Goal: Find specific page/section: Find specific page/section

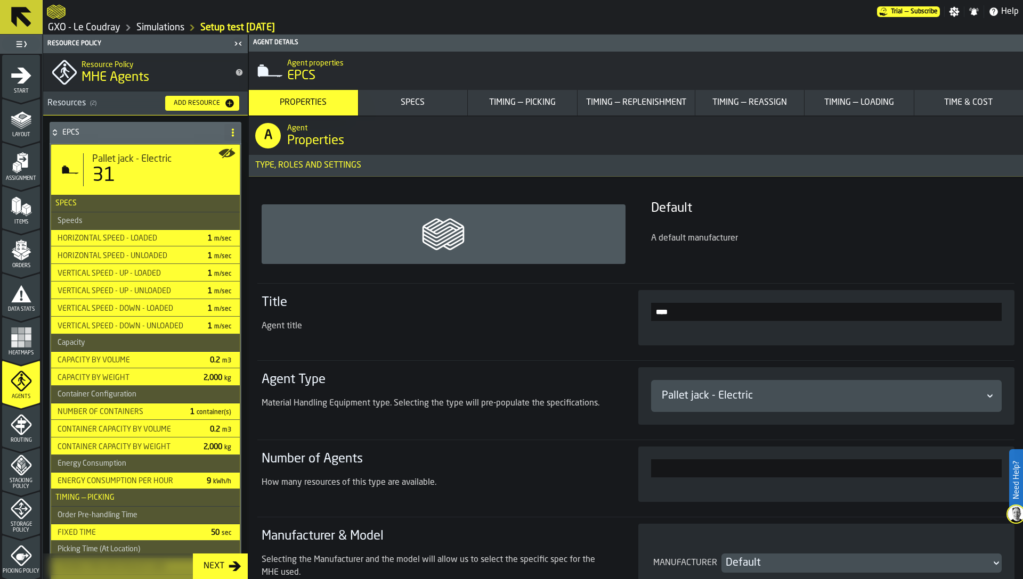
click at [102, 29] on link "GXO - Le Coudray" at bounding box center [84, 28] width 72 height 12
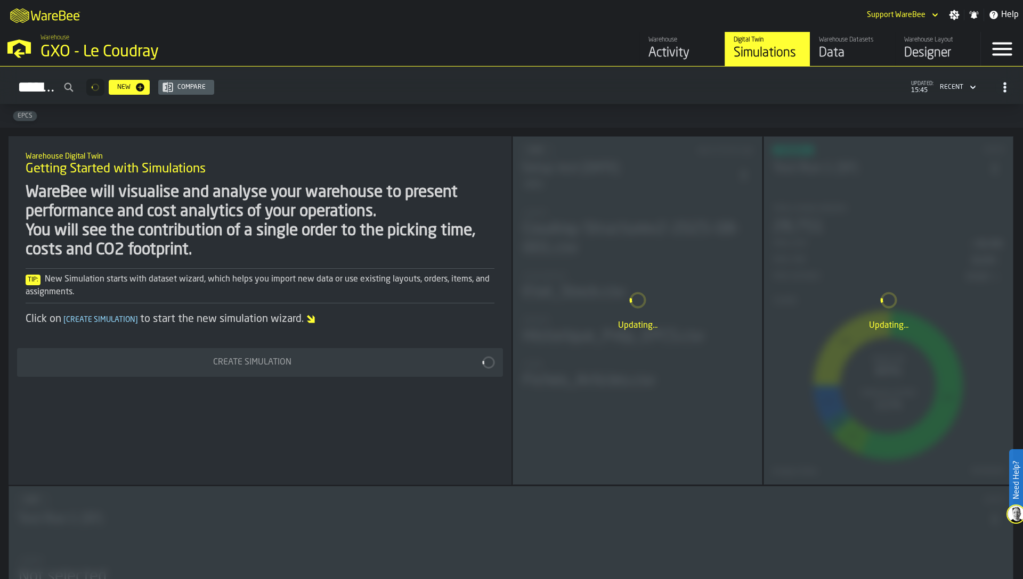
click at [929, 47] on div "Designer" at bounding box center [938, 53] width 68 height 17
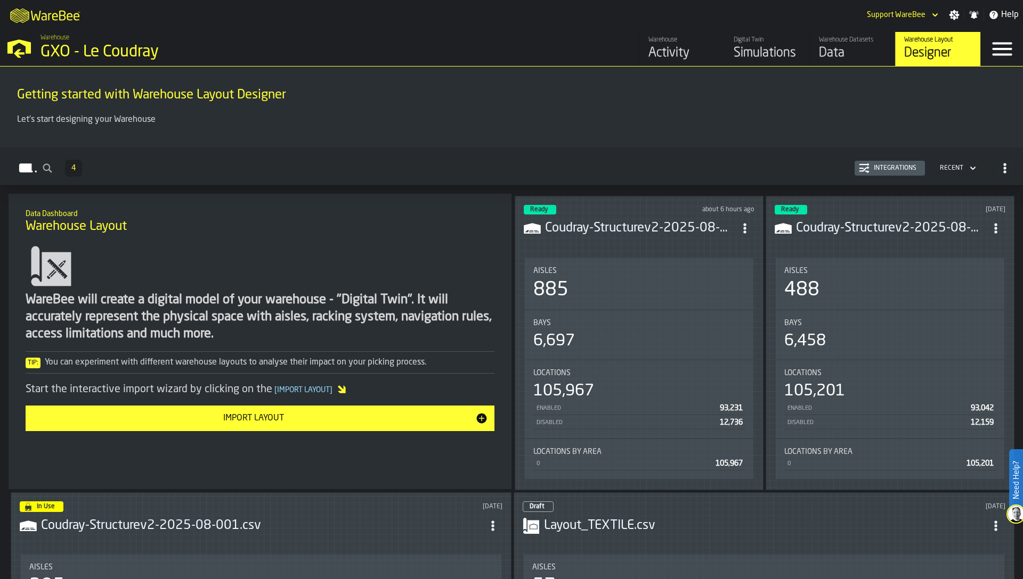
click at [549, 328] on div "Bays 6,697" at bounding box center [638, 335] width 211 height 32
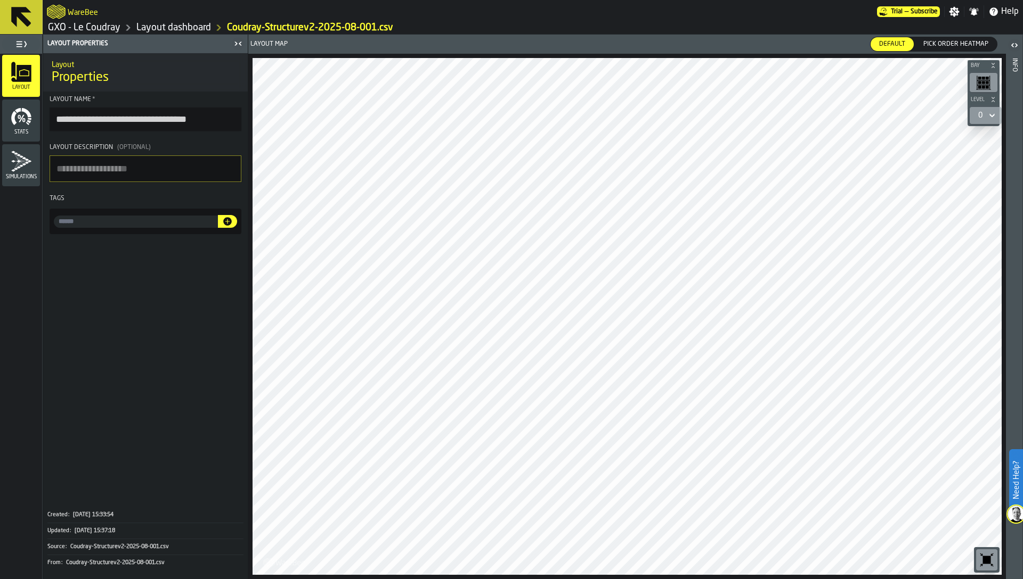
click at [238, 44] on icon "button-toggle-Close me" at bounding box center [238, 43] width 13 height 13
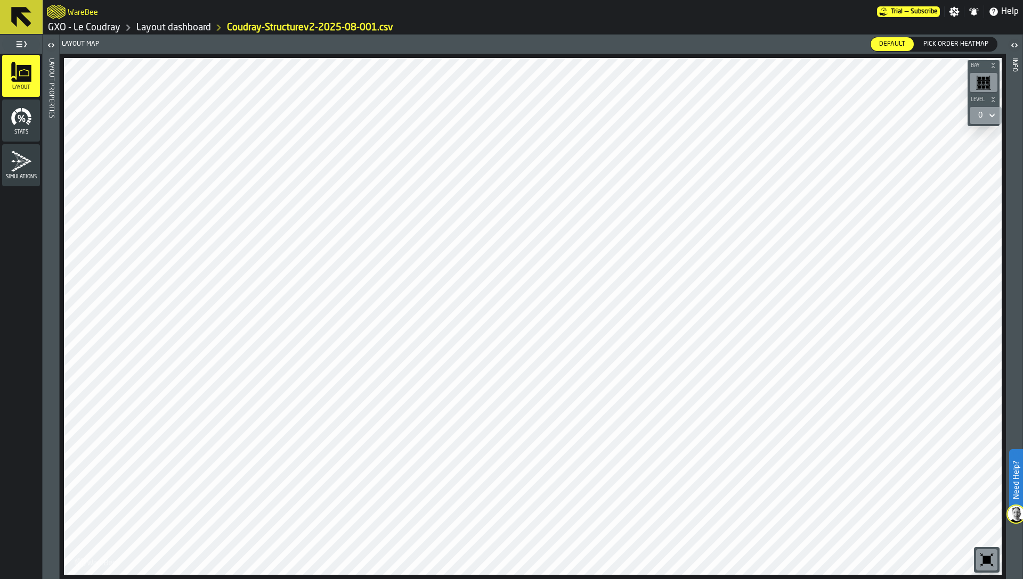
click at [955, 39] on span "Pick Order heatmap" at bounding box center [955, 44] width 73 height 10
click at [983, 118] on div "0" at bounding box center [980, 115] width 13 height 13
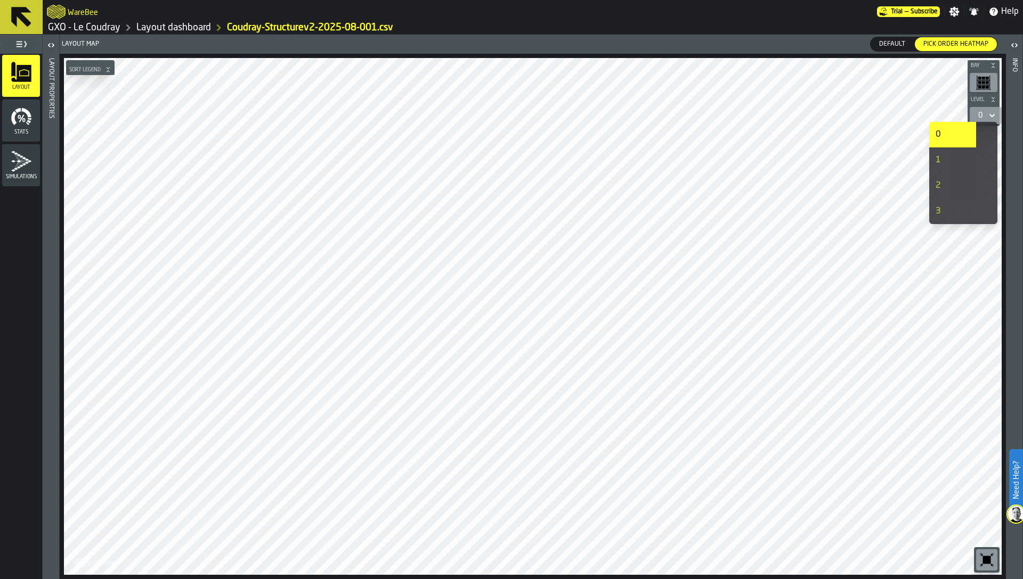
click at [958, 165] on div "1" at bounding box center [952, 160] width 34 height 13
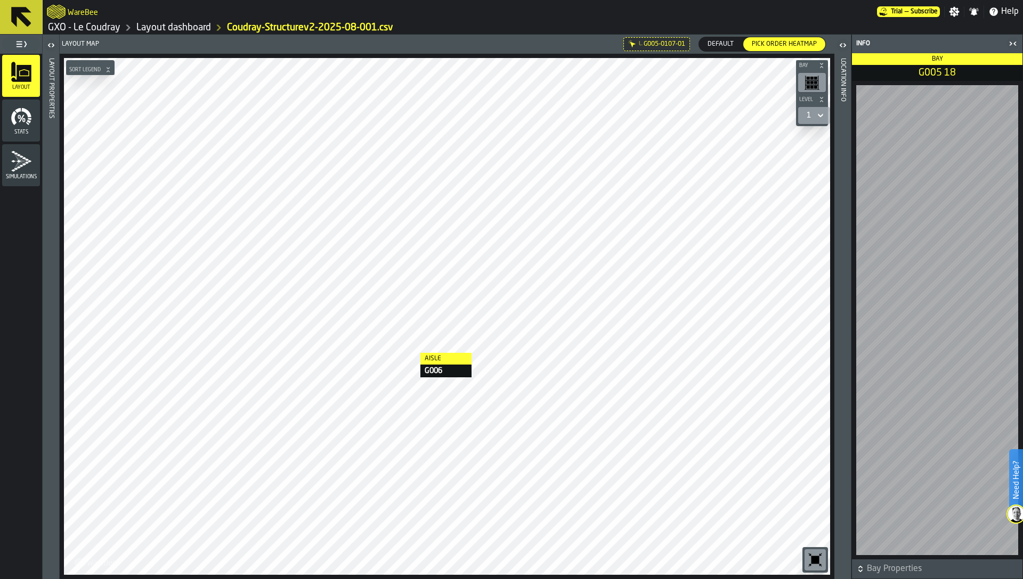
click at [410, 353] on div at bounding box center [447, 316] width 766 height 517
click at [815, 113] on icon at bounding box center [820, 115] width 11 height 13
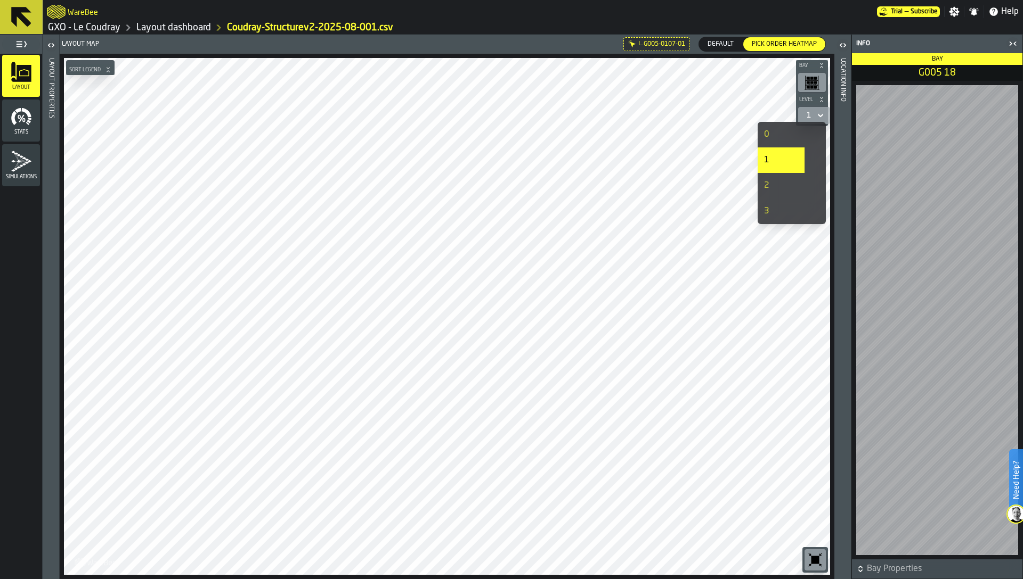
click at [821, 116] on icon at bounding box center [820, 115] width 11 height 13
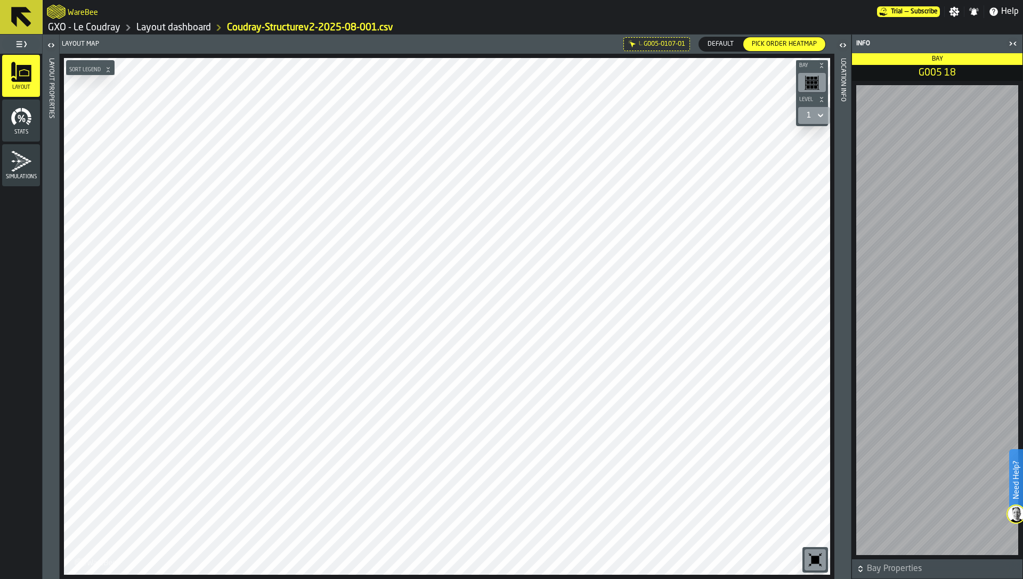
click at [821, 116] on icon at bounding box center [820, 115] width 11 height 13
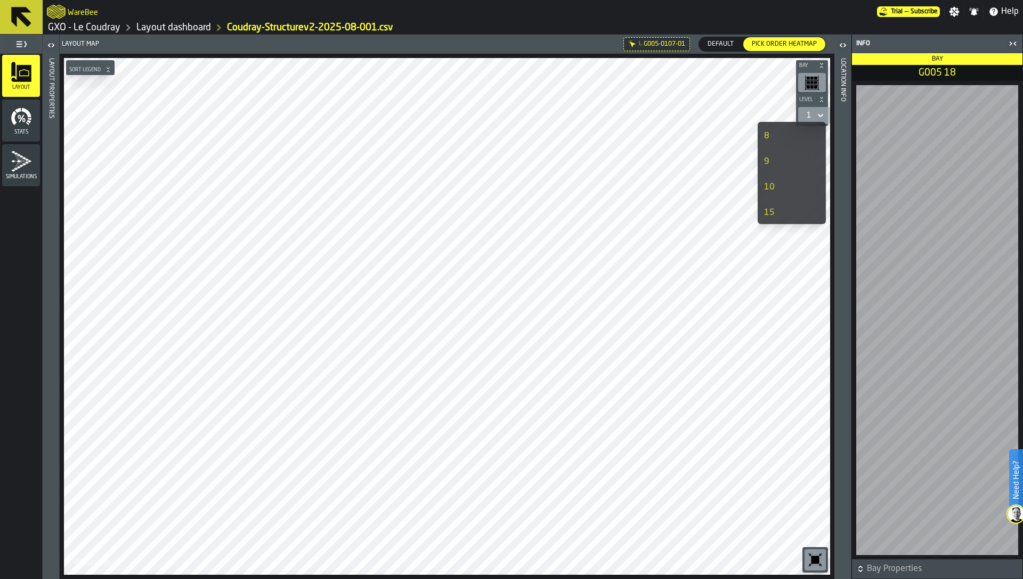
scroll to position [203, 0]
click at [786, 181] on div "10" at bounding box center [781, 187] width 34 height 13
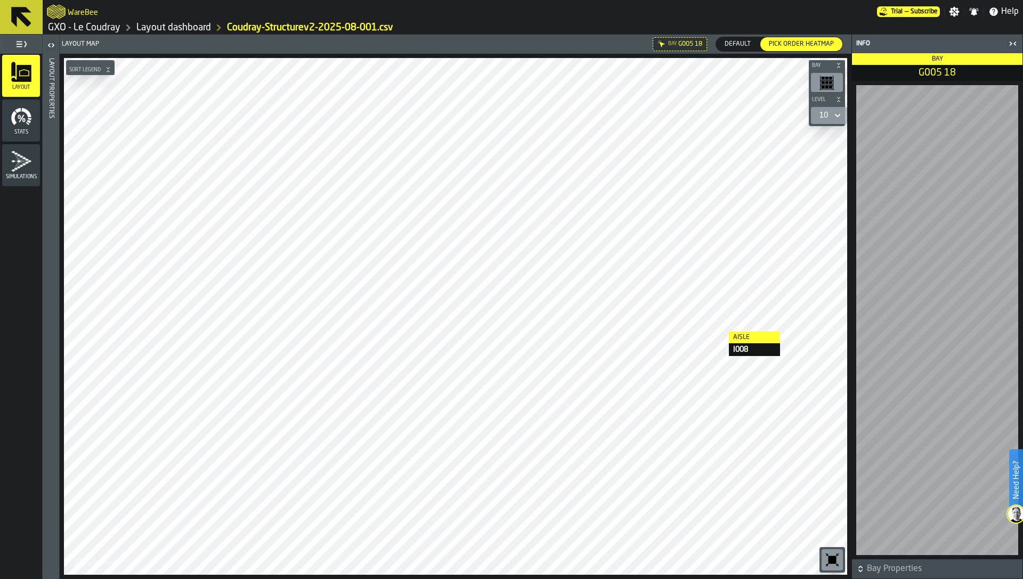
click at [721, 332] on div at bounding box center [455, 316] width 783 height 517
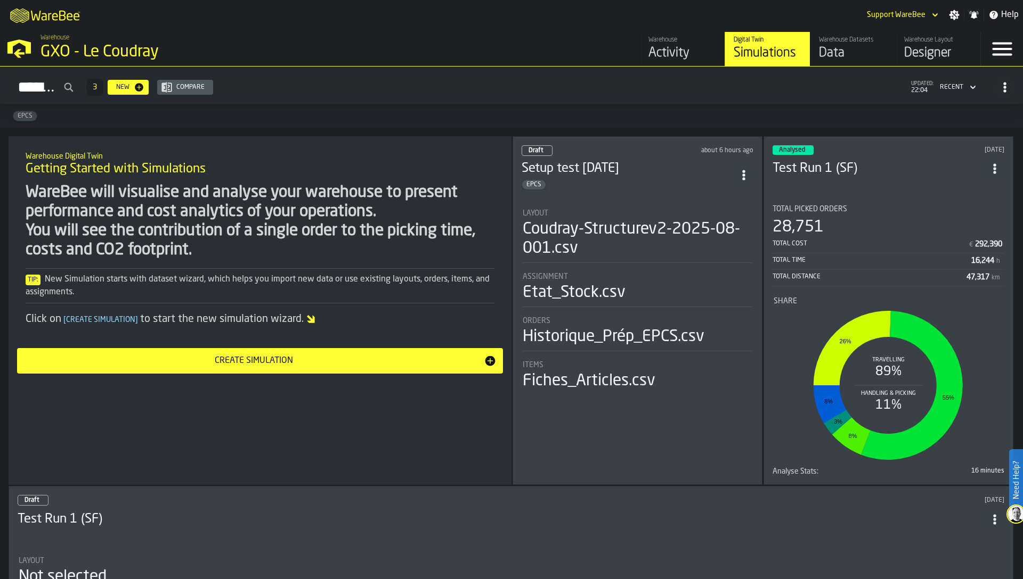
click at [14, 55] on icon "button-toggle-Open —> Warehouse Menu" at bounding box center [19, 47] width 26 height 26
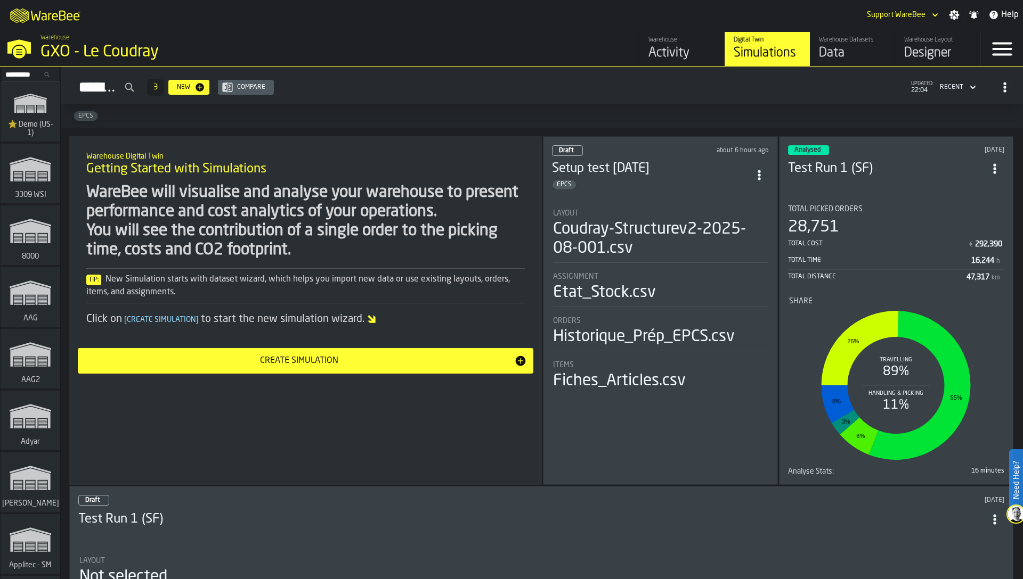
click at [27, 69] on input "Search..." at bounding box center [30, 75] width 55 height 12
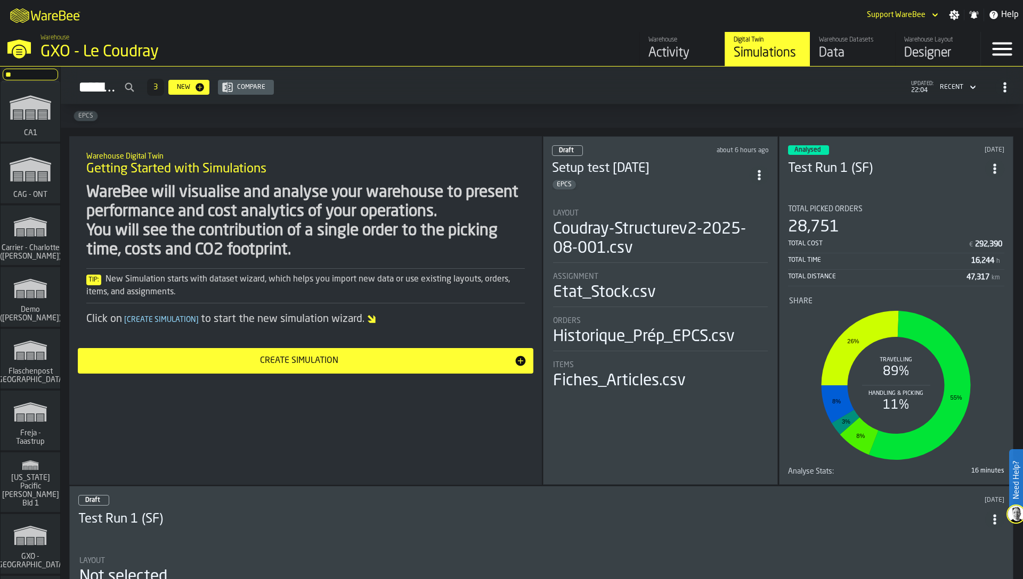
type input "**"
click at [37, 122] on icon "link-to-/wh/i/76e2a128-1b54-4d66-80d4-05ae4c277723/simulations" at bounding box center [30, 107] width 51 height 43
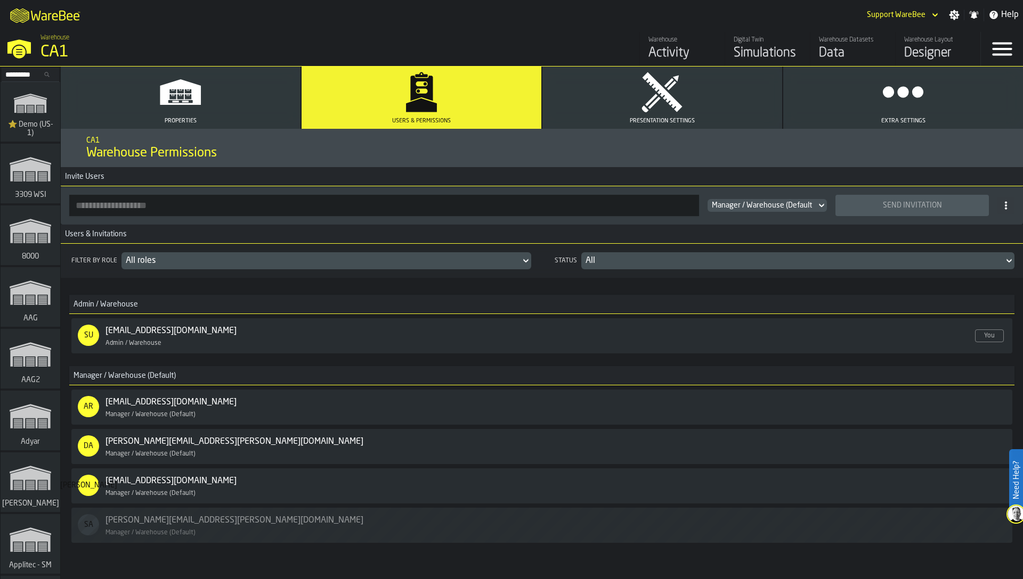
click at [620, 260] on div "All" at bounding box center [792, 261] width 414 height 13
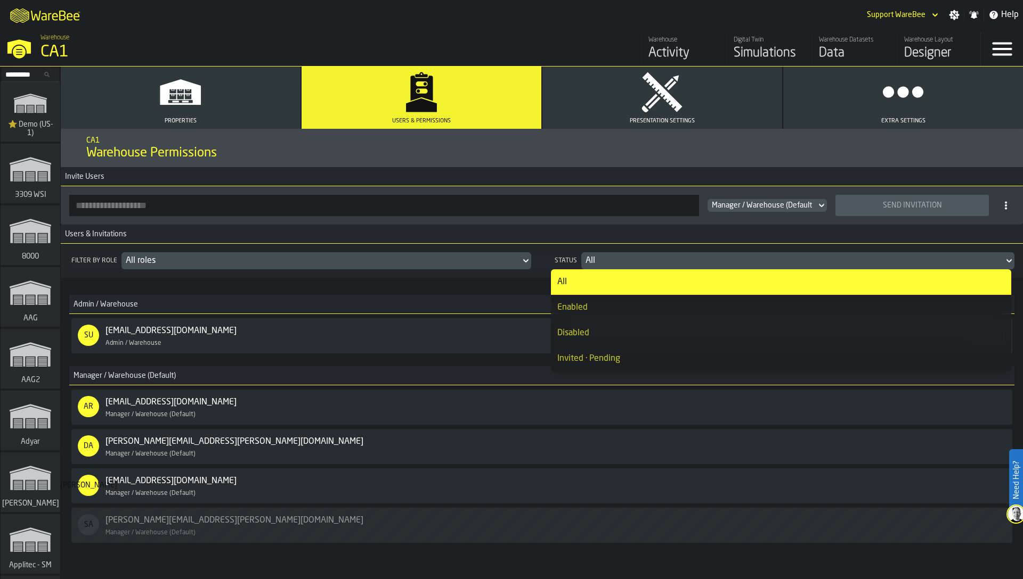
click at [561, 244] on div "Filter by role All roles Status All" at bounding box center [542, 261] width 962 height 34
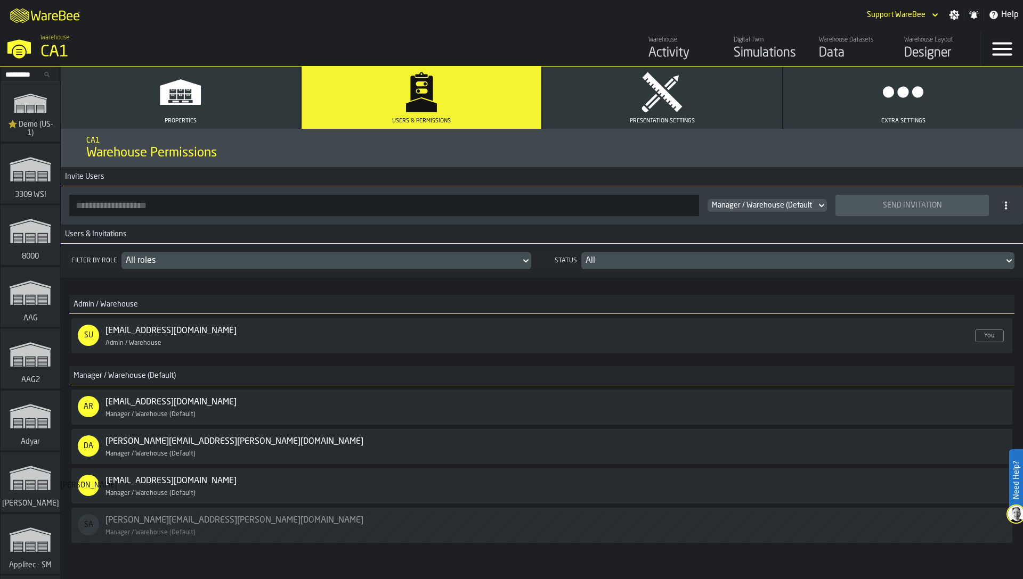
click at [197, 475] on link "jasmine.lim@cardinalhealth.com" at bounding box center [170, 481] width 131 height 13
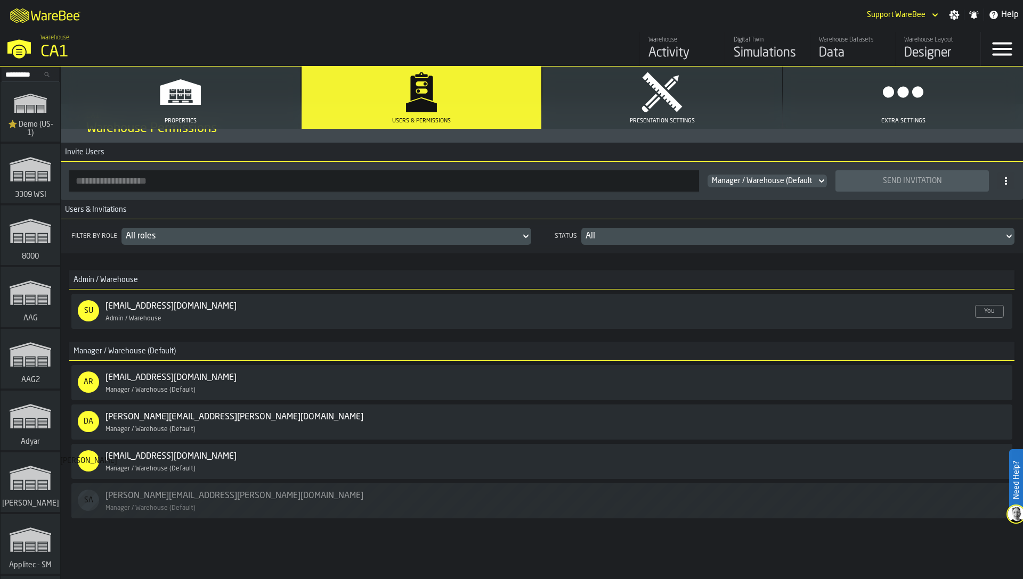
scroll to position [36, 0]
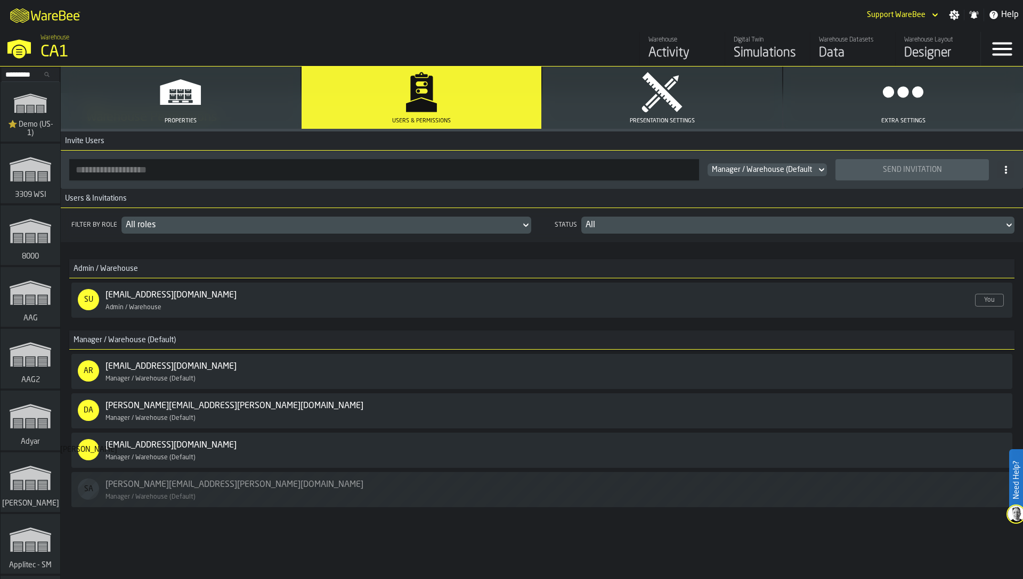
click at [968, 494] on div "Manager / Warehouse (Default)" at bounding box center [939, 490] width 99 height 12
click at [835, 543] on div "Filter by role All roles Status All Admin / Warehouse SU support@warebee.com En…" at bounding box center [542, 385] width 962 height 355
click at [498, 485] on div "SA sandra.alonso@gxo.com Disabled Manager / Warehouse (Default)" at bounding box center [473, 490] width 790 height 22
click at [545, 528] on div "Filter by role All roles Status All Admin / Warehouse SU support@warebee.com En…" at bounding box center [542, 385] width 962 height 355
